Goal: Communication & Community: Answer question/provide support

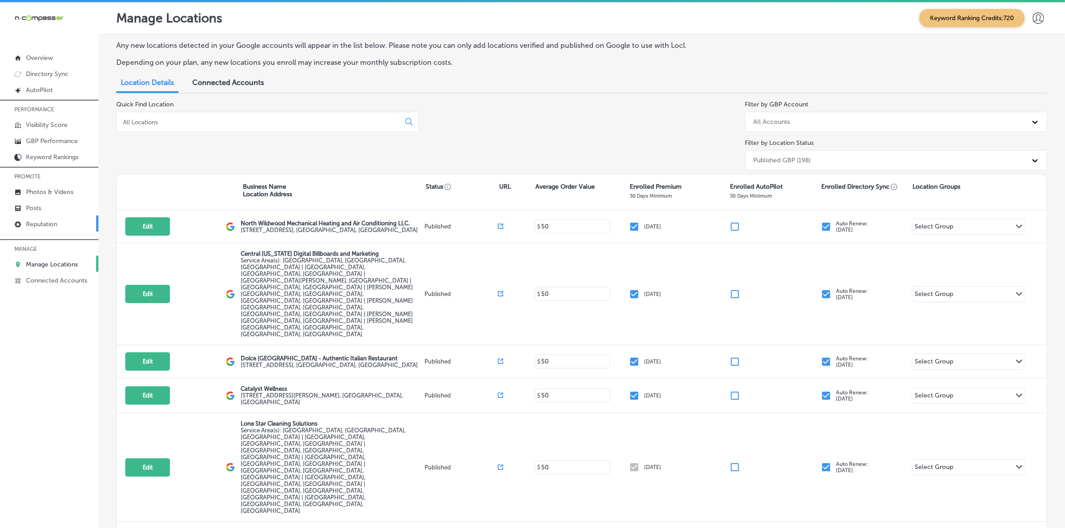
click at [41, 227] on p "Reputation" at bounding box center [41, 225] width 31 height 8
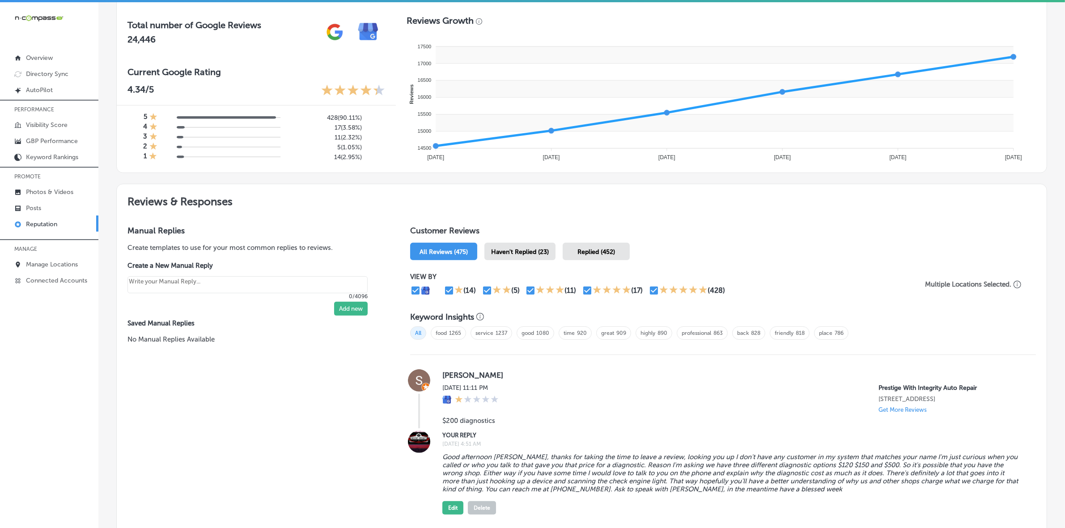
scroll to position [336, 0]
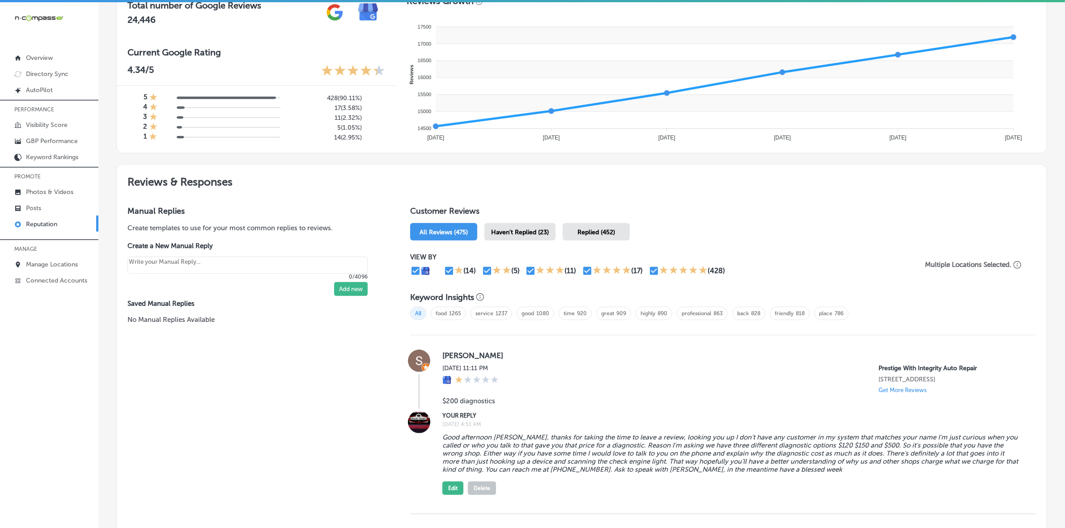
click at [539, 233] on span "Haven't Replied (23)" at bounding box center [520, 233] width 58 height 8
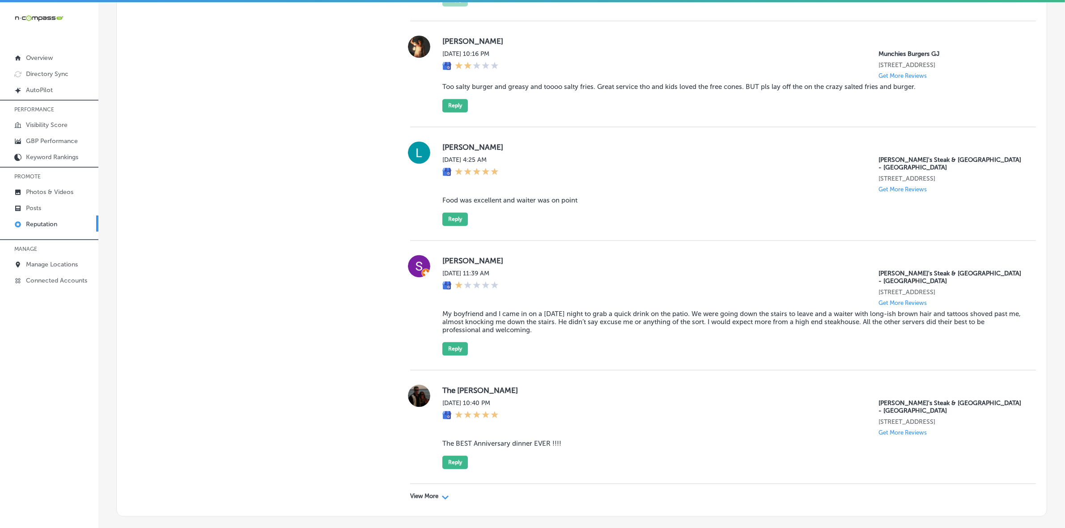
scroll to position [2405, 0]
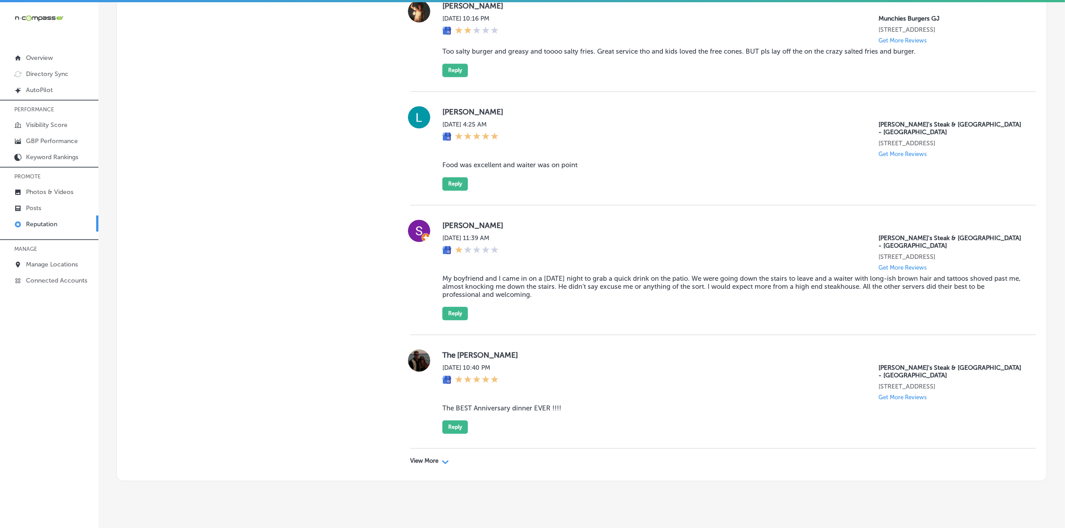
click at [424, 449] on div "View More Path Created with Sketch." at bounding box center [723, 461] width 626 height 25
click at [419, 458] on p "View More" at bounding box center [424, 461] width 28 height 7
type textarea "x"
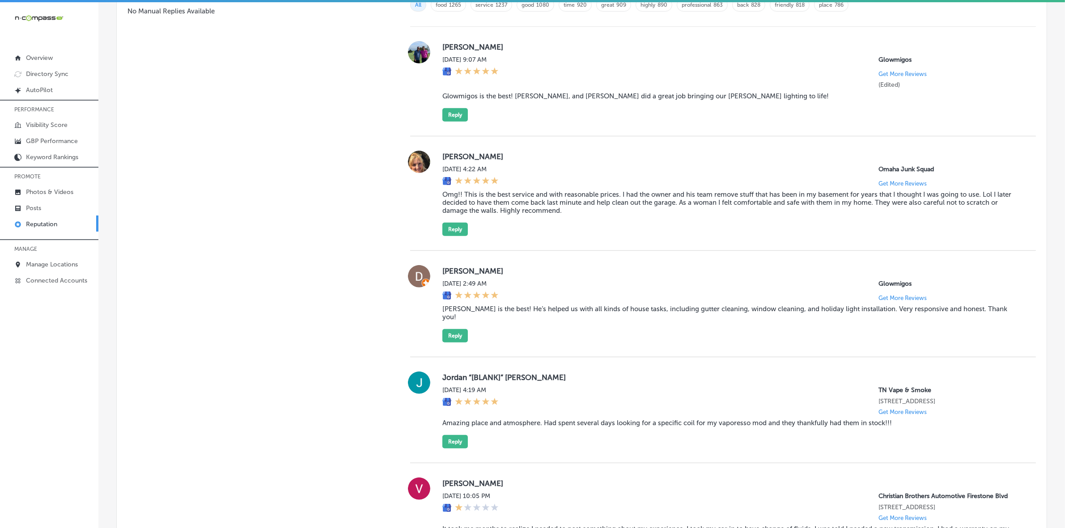
scroll to position [367, 0]
